Goal: Transaction & Acquisition: Purchase product/service

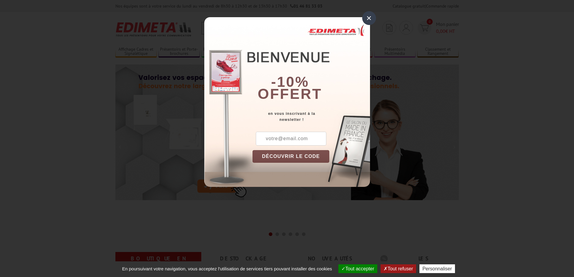
click at [370, 16] on div "×" at bounding box center [369, 18] width 14 height 14
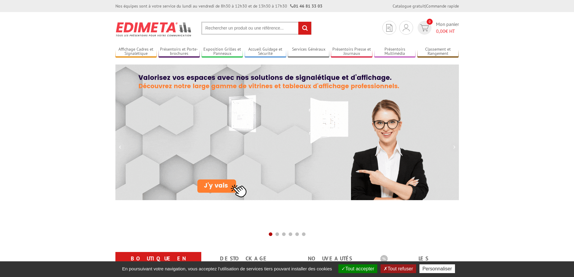
click at [250, 28] on input "text" at bounding box center [256, 28] width 110 height 13
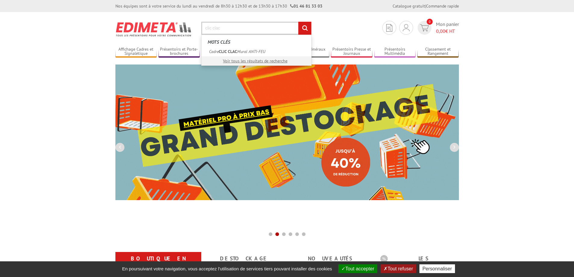
type input "clic clac"
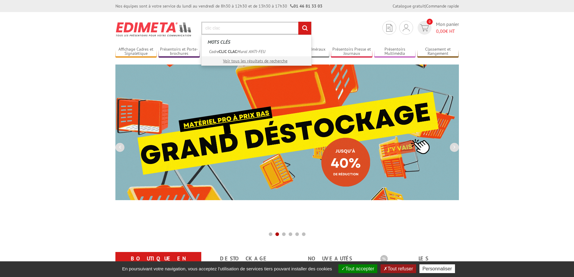
click at [298, 22] on input "rechercher" at bounding box center [304, 28] width 13 height 13
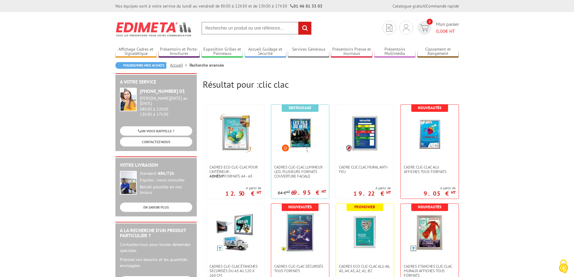
click at [223, 29] on input "text" at bounding box center [256, 28] width 110 height 13
paste input "VAC956NR"
type input "VAC956NR"
click at [302, 31] on input "rechercher" at bounding box center [304, 28] width 13 height 13
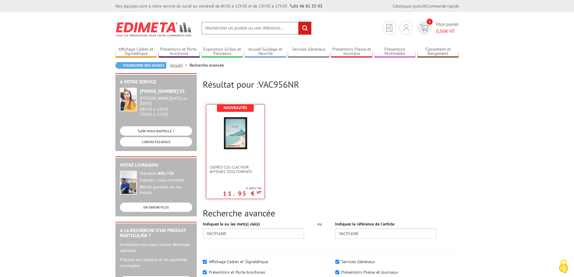
click at [244, 134] on img at bounding box center [235, 133] width 39 height 39
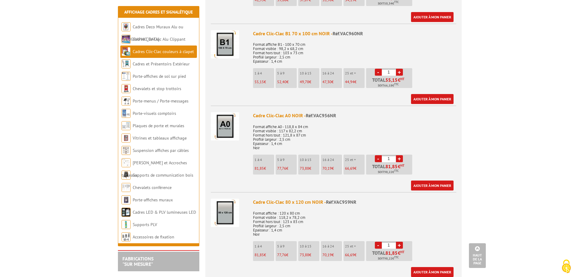
scroll to position [904, 0]
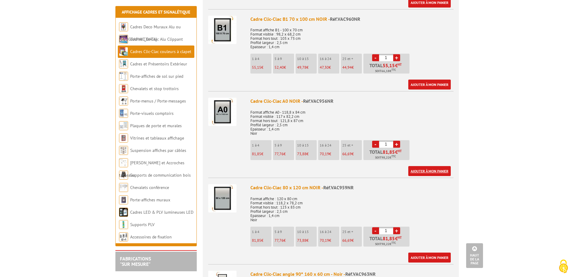
click at [423, 170] on link "Ajouter à mon panier" at bounding box center [429, 171] width 42 height 10
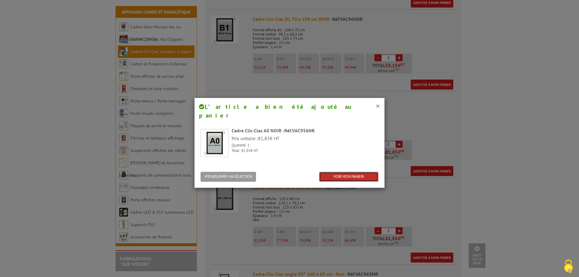
click at [344, 172] on link "VOIR MON PANIER" at bounding box center [348, 177] width 59 height 10
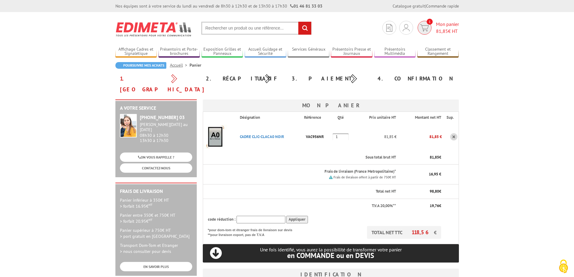
click at [426, 26] on img at bounding box center [424, 27] width 9 height 7
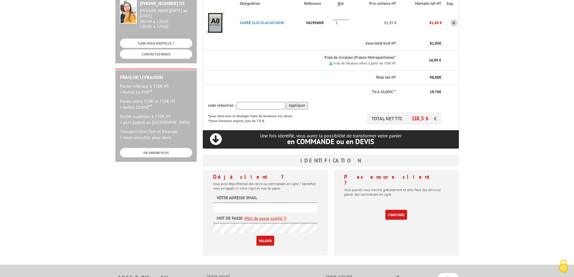
scroll to position [121, 0]
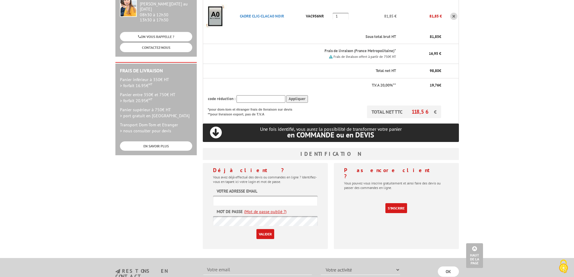
click at [268, 196] on input "text" at bounding box center [265, 201] width 105 height 10
type input "eric.bourdon@becomsolutions.fr"
click at [261, 229] on input "Valider" at bounding box center [265, 234] width 18 height 10
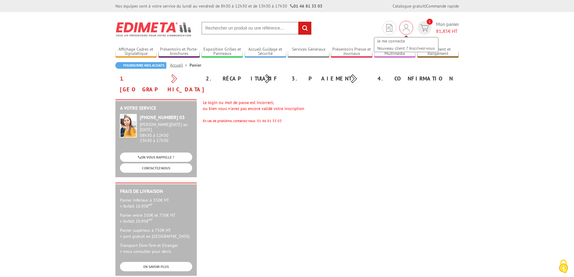
click at [407, 31] on div "Je me connecte Nouveau client ? Inscrivez-vous" at bounding box center [406, 41] width 65 height 21
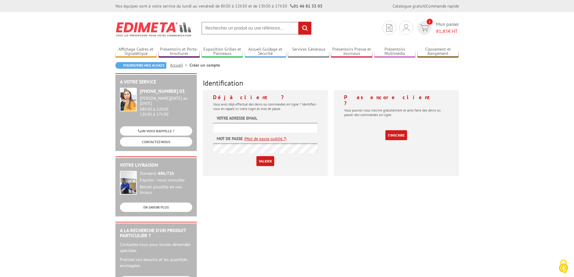
click at [251, 125] on input "text" at bounding box center [265, 128] width 105 height 10
type input "eric.bourdon@becomsolutions.fr"
click at [265, 160] on input "Valider" at bounding box center [265, 161] width 18 height 10
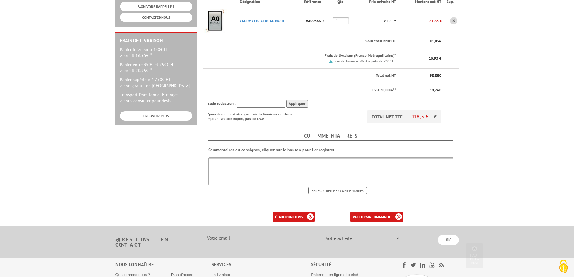
scroll to position [181, 0]
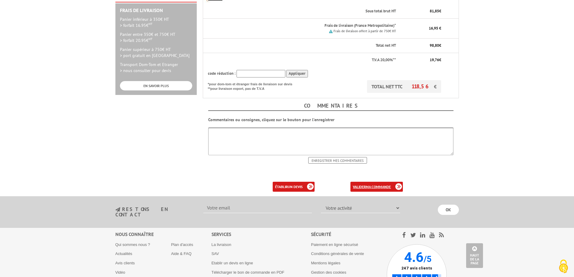
click at [358, 182] on link "valider ma commande" at bounding box center [376, 187] width 52 height 10
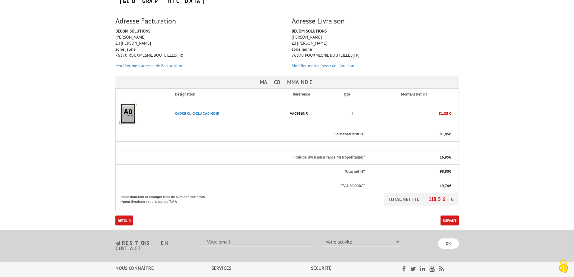
scroll to position [90, 0]
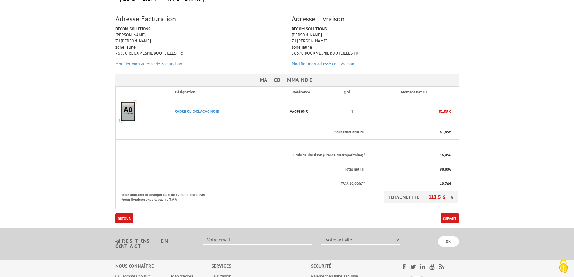
click at [454, 213] on link "Suivant" at bounding box center [450, 218] width 18 height 10
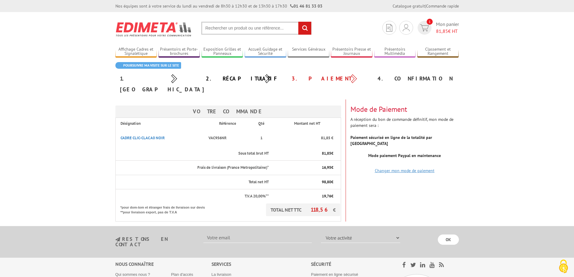
click at [396, 168] on link "Changer mon mode de paiement" at bounding box center [405, 170] width 60 height 5
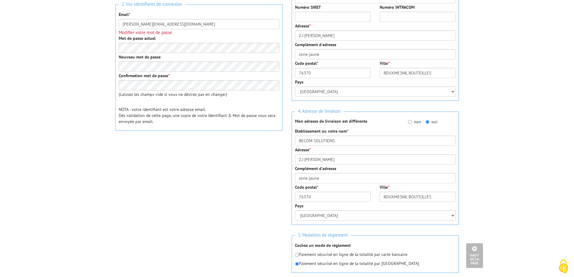
scroll to position [241, 0]
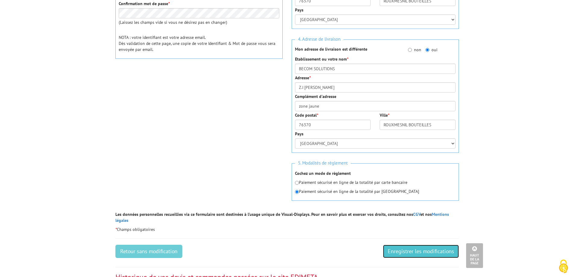
click at [418, 245] on input "Enregistrer les modifications" at bounding box center [421, 251] width 76 height 13
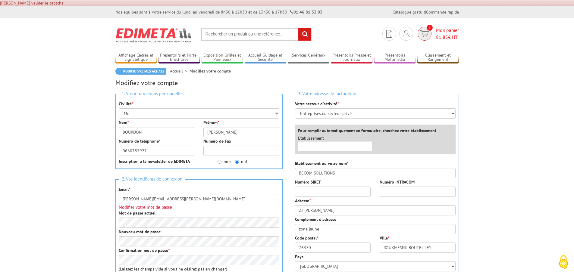
click at [425, 32] on img at bounding box center [424, 33] width 9 height 7
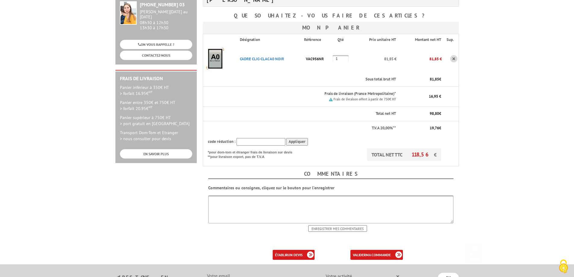
scroll to position [151, 0]
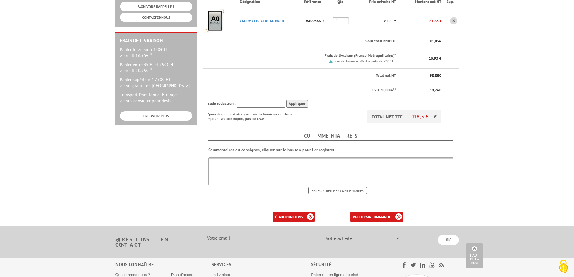
click at [378, 215] on b "ma commande" at bounding box center [378, 217] width 25 height 5
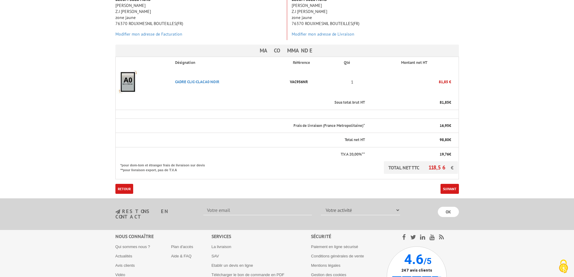
scroll to position [121, 0]
click at [445, 183] on link "Suivant" at bounding box center [450, 188] width 18 height 10
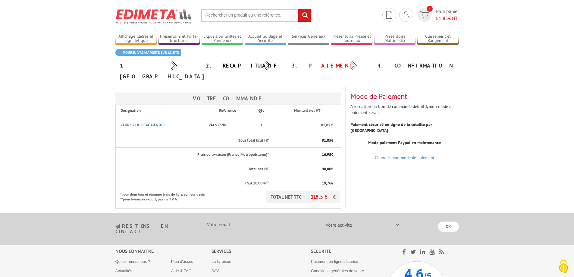
scroll to position [13, 0]
click at [397, 155] on div "Changer mon mode de paiement" at bounding box center [404, 158] width 108 height 6
click at [401, 140] on b "Mode paiement Paypal en maintenance" at bounding box center [404, 142] width 73 height 5
click at [403, 122] on strong "Paiement sécurisé en ligne de la totalité par [GEOGRAPHIC_DATA]" at bounding box center [391, 127] width 82 height 11
click at [410, 155] on link "Changer mon mode de paiement" at bounding box center [405, 157] width 60 height 5
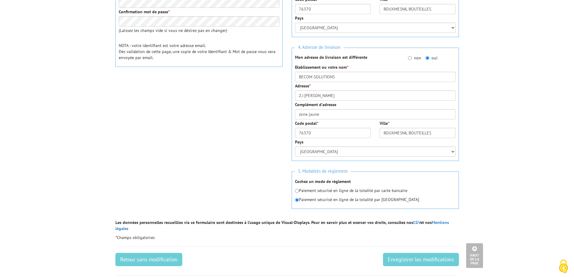
scroll to position [241, 0]
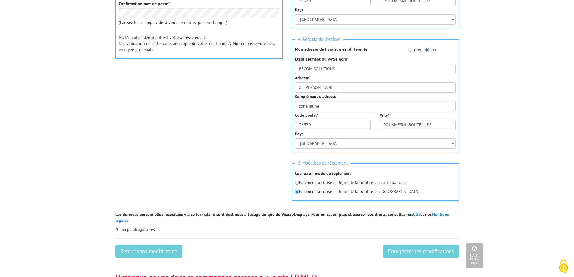
click at [299, 184] on p "Paiement sécurisé en ligne de la totalité par carte bancaire" at bounding box center [375, 182] width 161 height 6
click at [297, 182] on input "radio" at bounding box center [297, 183] width 4 height 4
radio input "true"
click at [431, 245] on input "Enregistrer les modifications" at bounding box center [421, 251] width 76 height 13
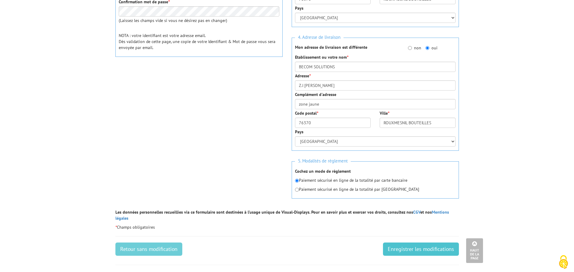
scroll to position [271, 0]
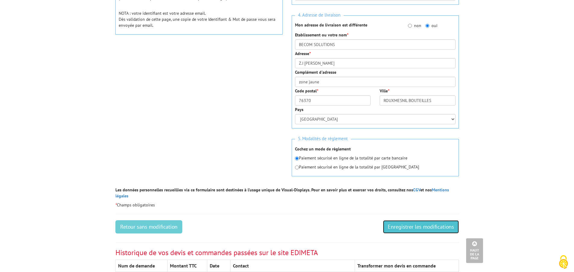
click at [429, 225] on input "Enregistrer les modifications" at bounding box center [421, 227] width 76 height 13
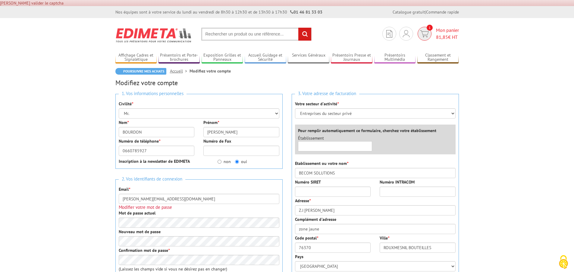
click at [429, 36] on span "1" at bounding box center [425, 34] width 14 height 14
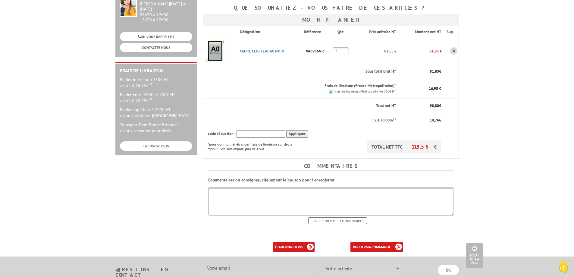
click at [370, 245] on b "ma commande" at bounding box center [378, 247] width 25 height 5
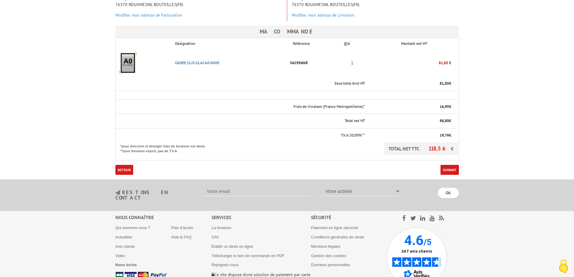
scroll to position [151, 0]
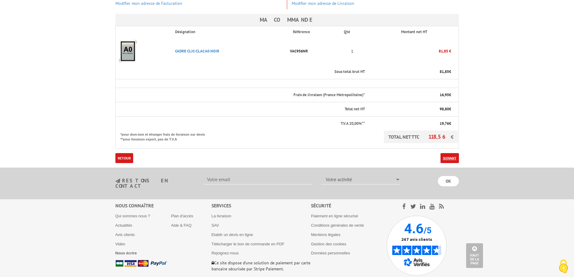
click at [455, 153] on link "Suivant" at bounding box center [450, 158] width 18 height 10
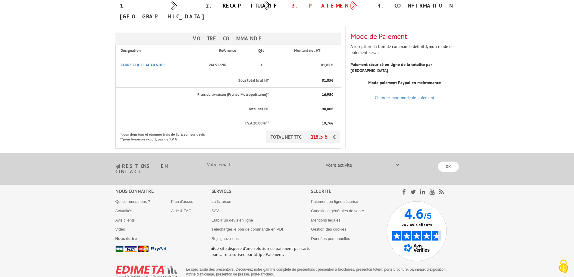
scroll to position [43, 0]
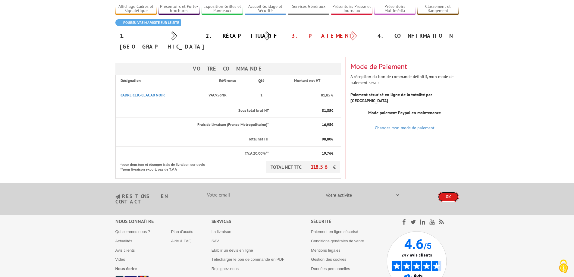
click at [442, 192] on input "OK" at bounding box center [448, 197] width 21 height 10
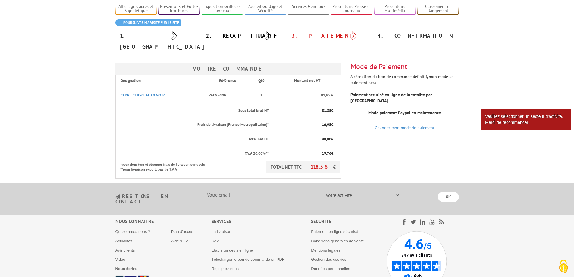
click at [431, 143] on div "Votre Commande Désignation Référence Qté Montant net HT CADRE CLIC-CLAC A0 NOIR…" at bounding box center [287, 118] width 353 height 122
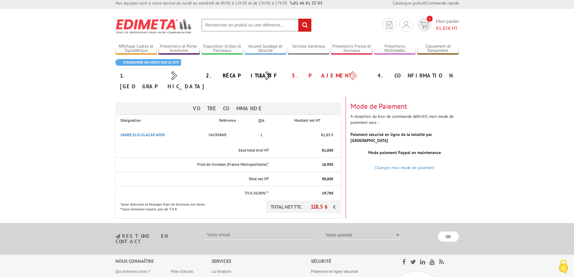
scroll to position [0, 0]
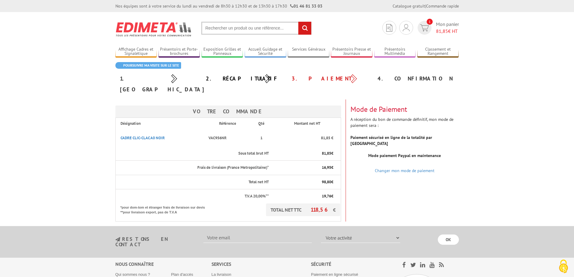
click at [411, 153] on b "Mode paiement Paypal en maintenance" at bounding box center [404, 155] width 73 height 5
click at [423, 135] on div "Mode de Paiement A réception du bon de commande définitif, mon mode de paiement…" at bounding box center [405, 135] width 118 height 72
click at [445, 27] on span "Mon panier 81,85 € HT" at bounding box center [447, 28] width 23 height 14
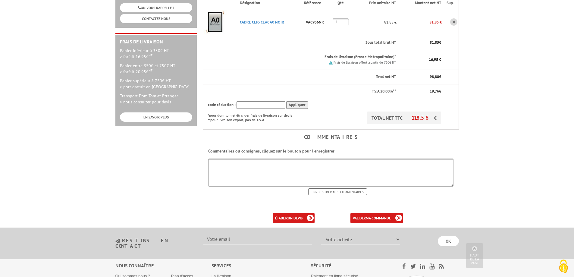
scroll to position [151, 0]
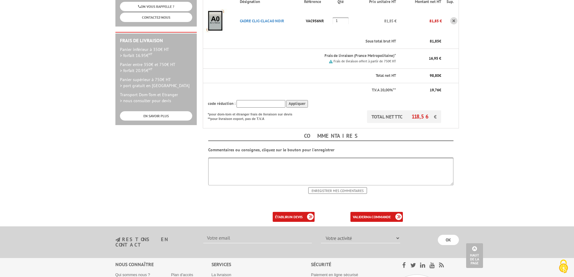
click at [229, 157] on textarea at bounding box center [330, 171] width 245 height 28
type textarea "ras"
click at [364, 212] on link "valider ma commande" at bounding box center [376, 217] width 52 height 10
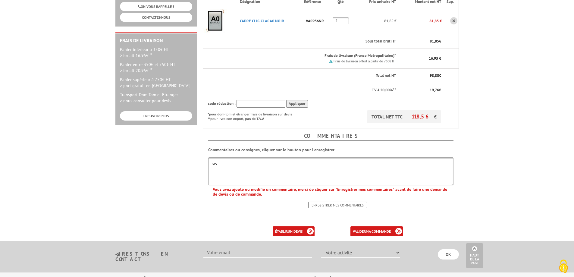
click at [370, 229] on b "ma commande" at bounding box center [378, 231] width 25 height 5
drag, startPoint x: 219, startPoint y: 154, endPoint x: 170, endPoint y: 145, distance: 50.0
click at [170, 145] on div "A votre service +33 (0)1 46 81 33 03 Du Lundi au Vendredi 08h30 à 12h30 13h30 à…" at bounding box center [287, 93] width 350 height 288
drag, startPoint x: 460, startPoint y: 202, endPoint x: 451, endPoint y: 200, distance: 9.5
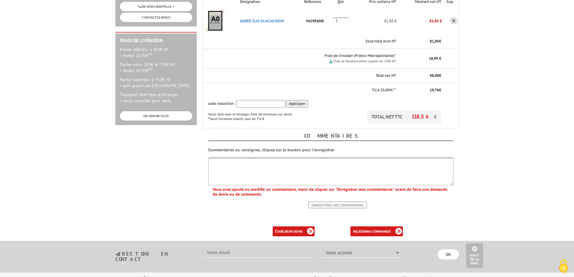
click at [460, 201] on div "Bonjour Mr. BOURDON ERIC Que souhaitez-vous faire de ces articles ? Mon panier …" at bounding box center [331, 93] width 262 height 288
click at [380, 229] on b "ma commande" at bounding box center [378, 231] width 25 height 5
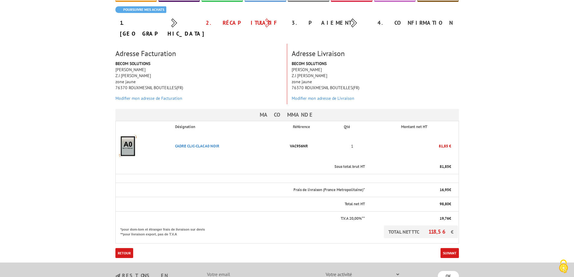
scroll to position [90, 0]
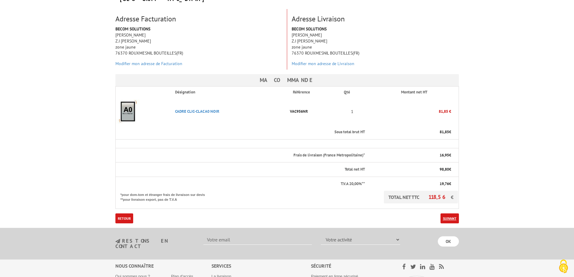
click at [444, 213] on link "Suivant" at bounding box center [450, 218] width 18 height 10
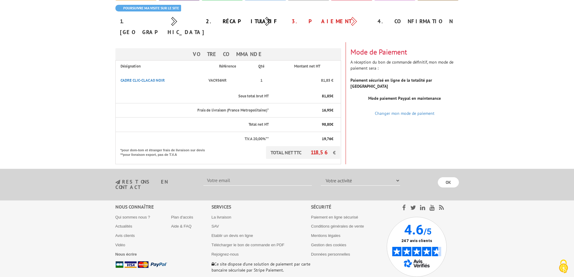
scroll to position [73, 0]
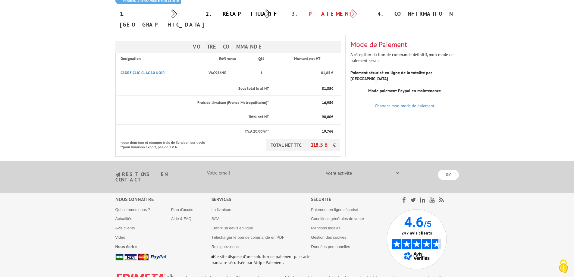
click at [314, 139] on p "TOTAL NET TTC 118,56 €" at bounding box center [303, 145] width 74 height 13
click at [320, 141] on span "118,56" at bounding box center [322, 144] width 22 height 7
click at [175, 139] on p "*pour dom-tom et étranger frais de livraison sur devis **pour livraison export,…" at bounding box center [166, 144] width 90 height 11
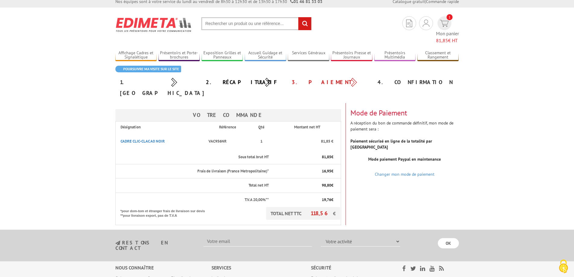
scroll to position [0, 0]
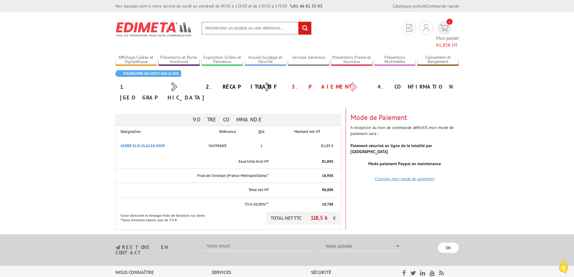
click at [406, 176] on link "Changer mon mode de paiement" at bounding box center [405, 178] width 60 height 5
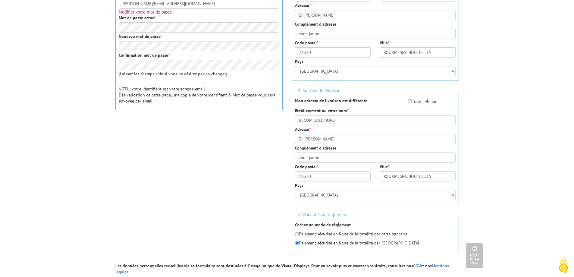
scroll to position [241, 0]
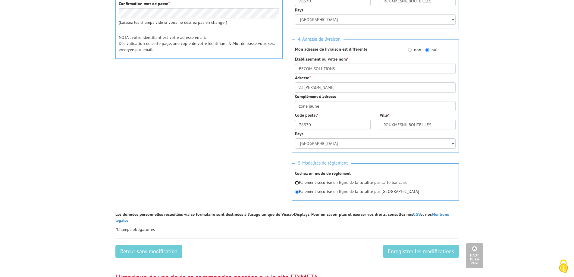
click at [298, 184] on input "radio" at bounding box center [297, 183] width 4 height 4
radio input "true"
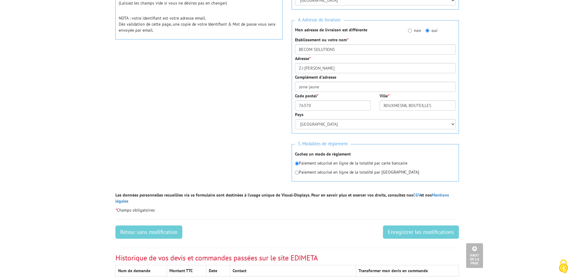
scroll to position [271, 0]
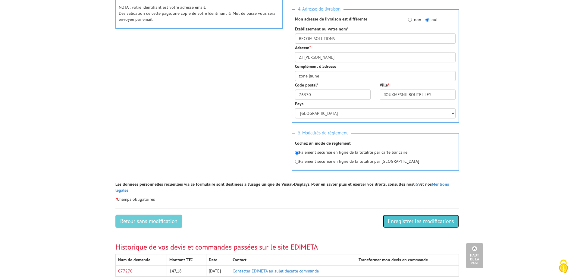
click at [406, 215] on input "Enregistrer les modifications" at bounding box center [421, 221] width 76 height 13
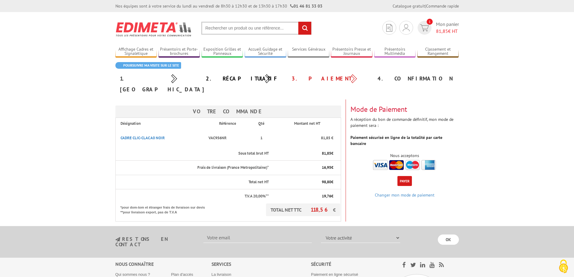
click at [404, 176] on button "Payer" at bounding box center [405, 181] width 14 height 10
